Goal: Task Accomplishment & Management: Use online tool/utility

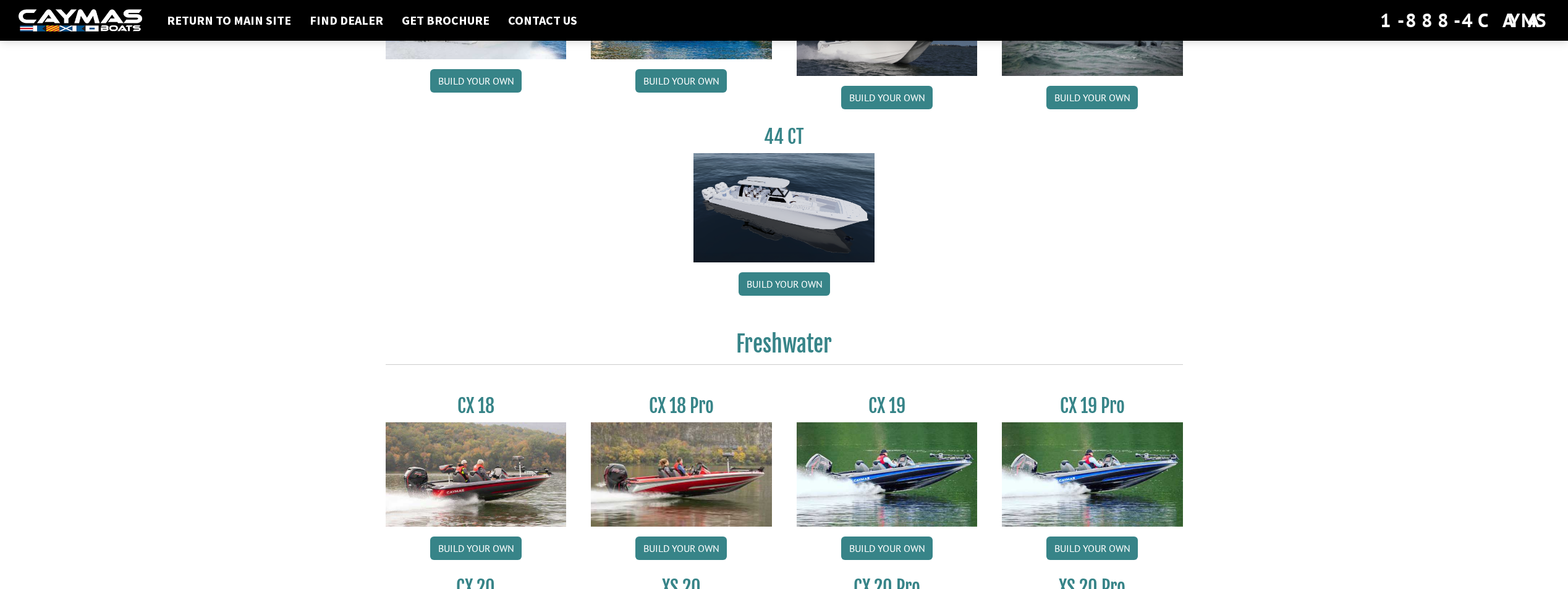
scroll to position [926, 0]
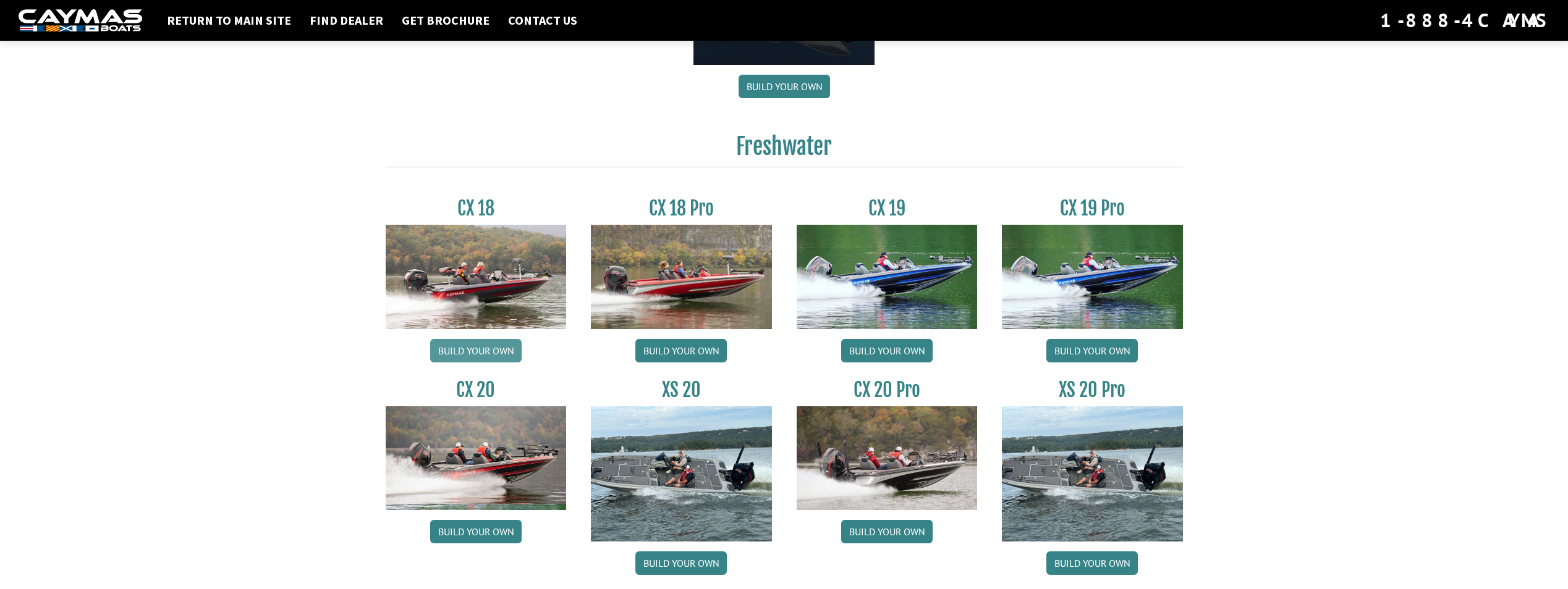
click at [466, 350] on link "Build your own" at bounding box center [476, 350] width 91 height 24
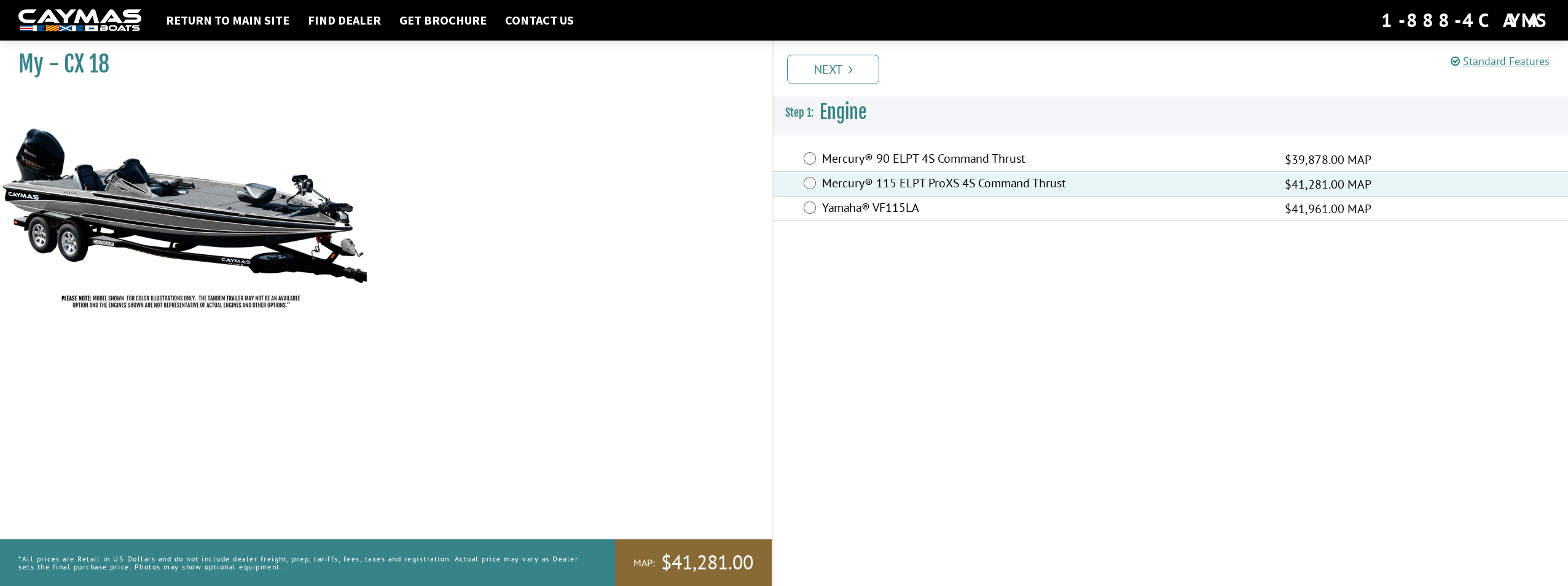
drag, startPoint x: 858, startPoint y: 70, endPoint x: 863, endPoint y: 80, distance: 11.2
click at [858, 70] on link "Next" at bounding box center [833, 69] width 92 height 29
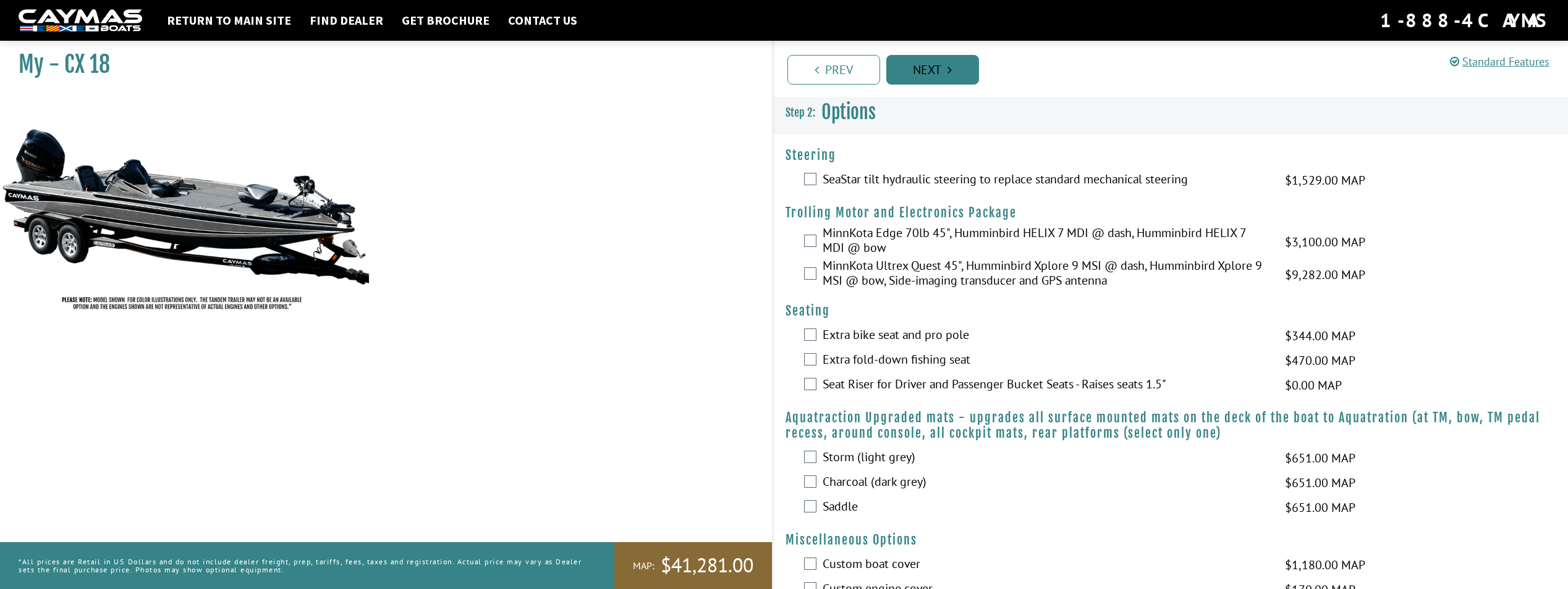
click at [932, 73] on link "Next" at bounding box center [932, 69] width 93 height 29
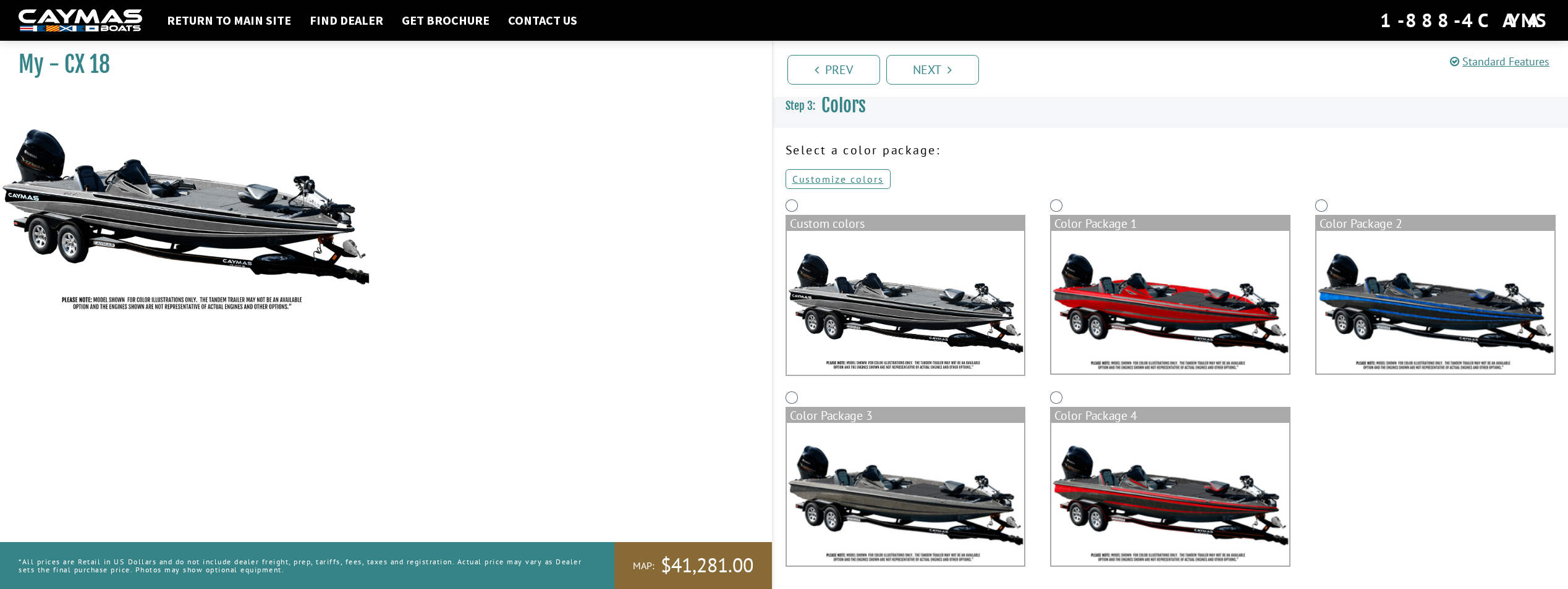
scroll to position [8, 0]
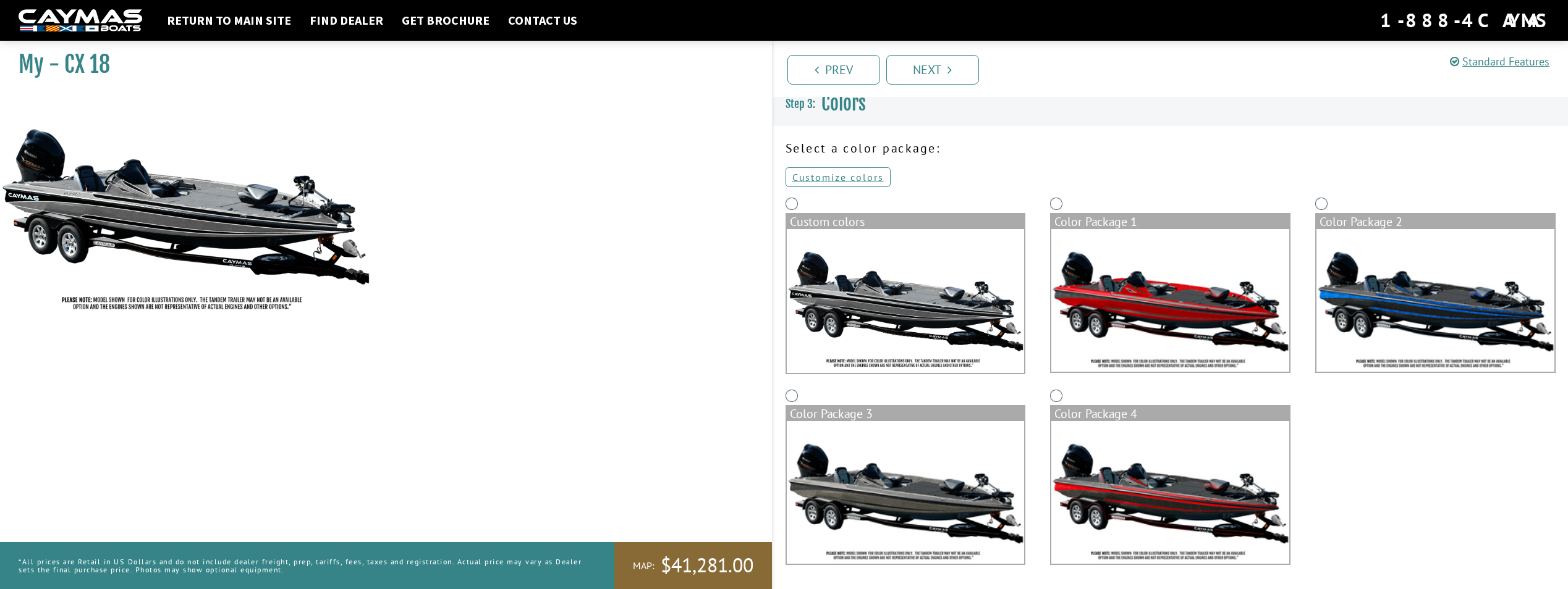
click at [1174, 338] on img at bounding box center [1170, 300] width 238 height 143
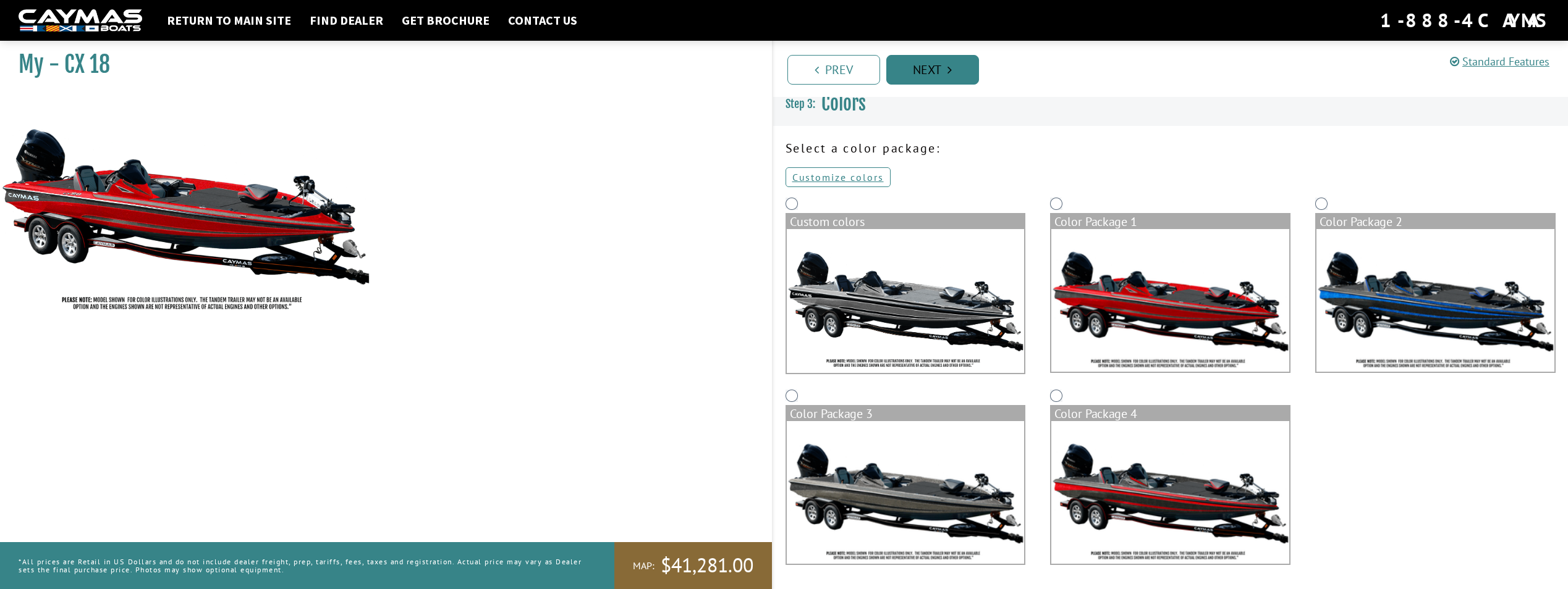
click at [945, 64] on link "Next" at bounding box center [932, 69] width 93 height 29
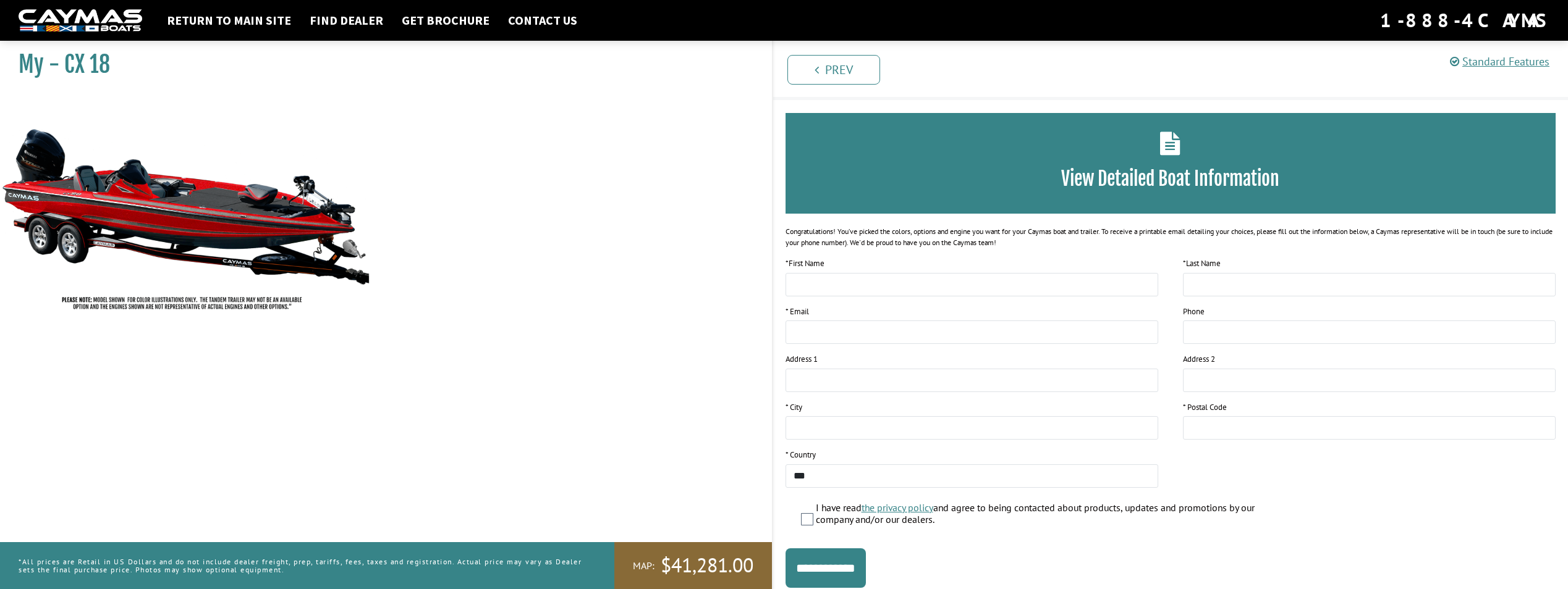
scroll to position [0, 0]
